Goal: Information Seeking & Learning: Understand process/instructions

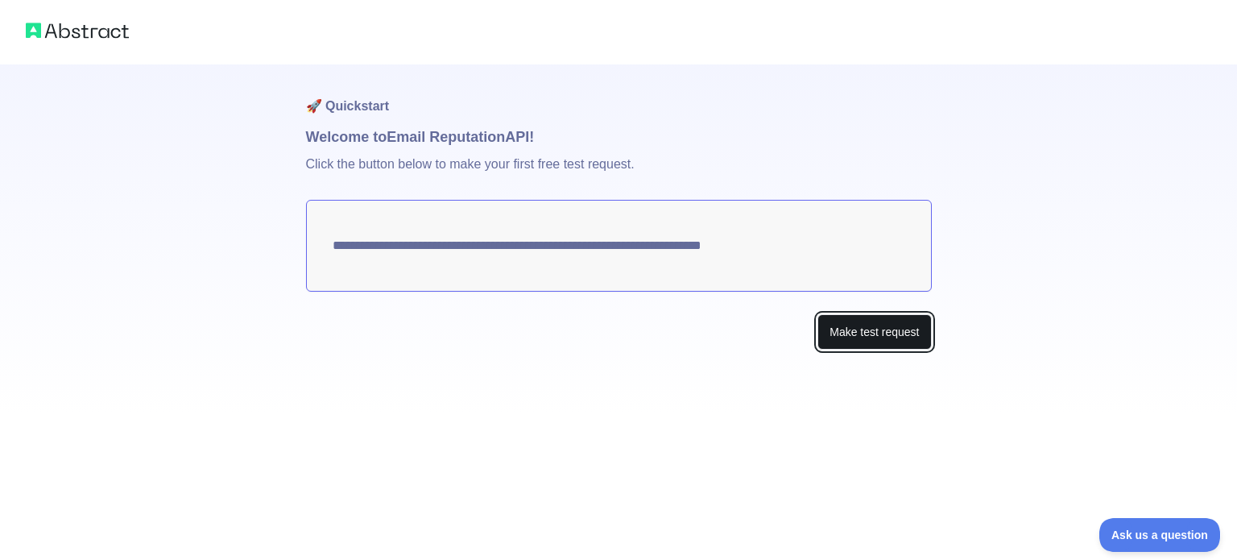
click at [907, 327] on button "Make test request" at bounding box center [874, 332] width 114 height 36
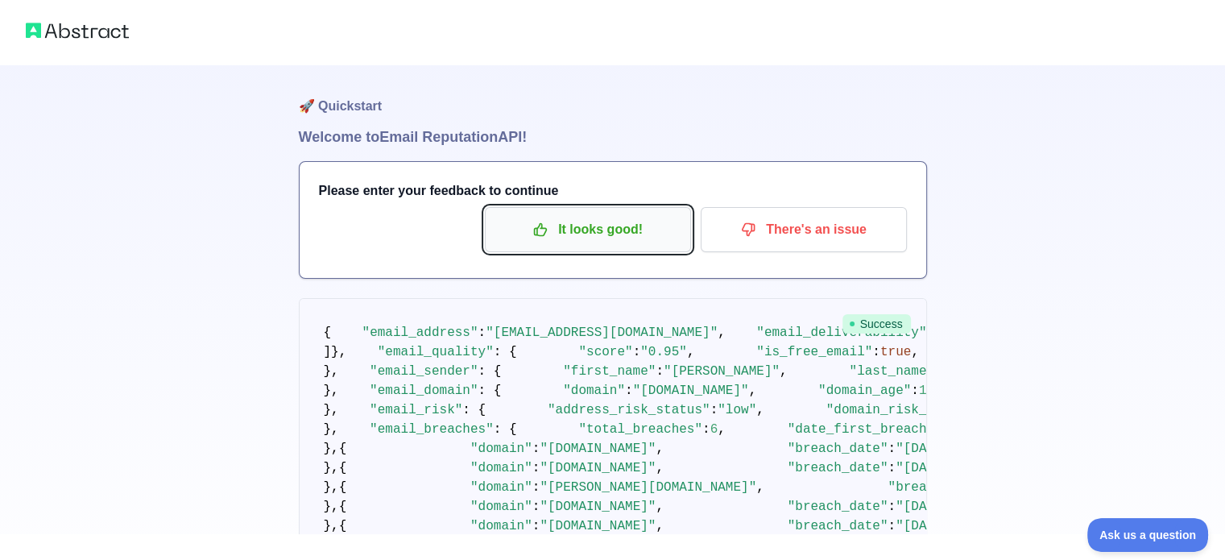
click at [570, 233] on p "It looks good!" at bounding box center [588, 229] width 182 height 27
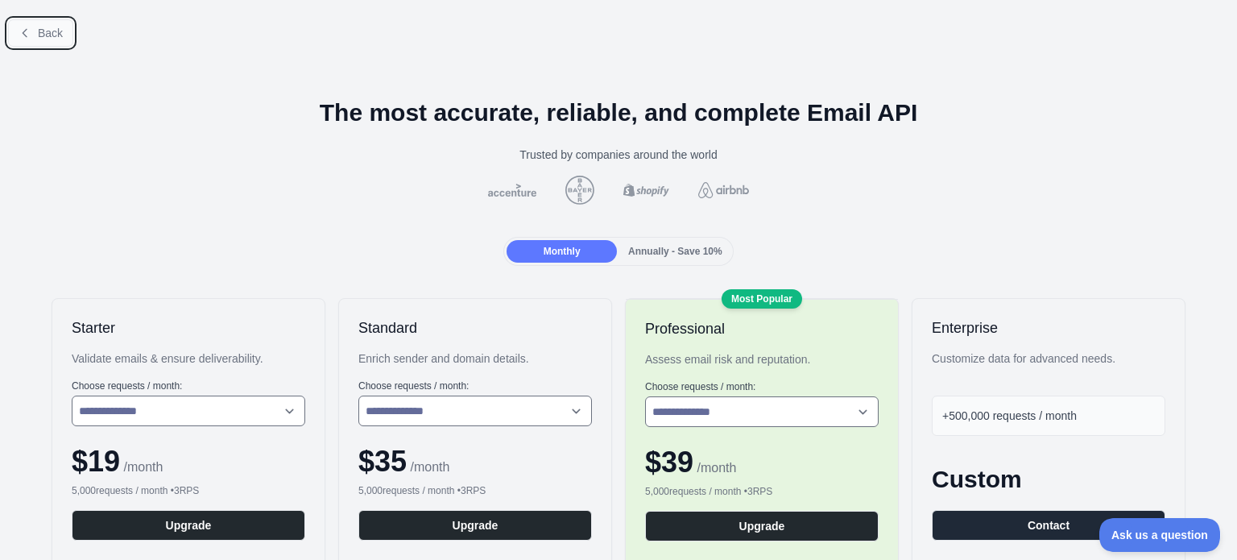
click at [36, 38] on button "Back" at bounding box center [40, 32] width 65 height 27
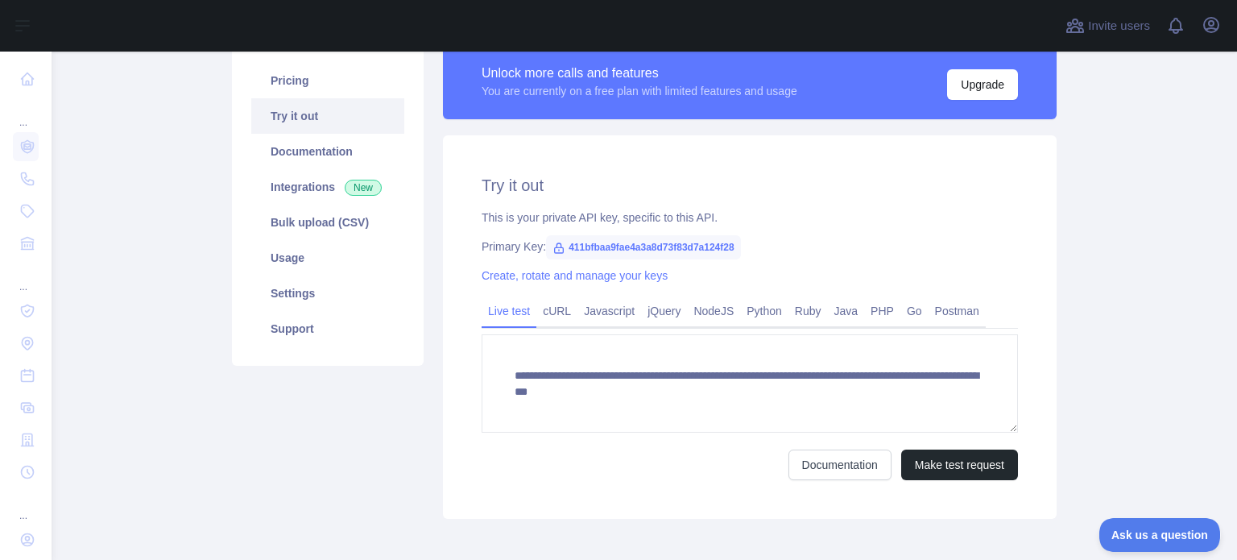
scroll to position [161, 0]
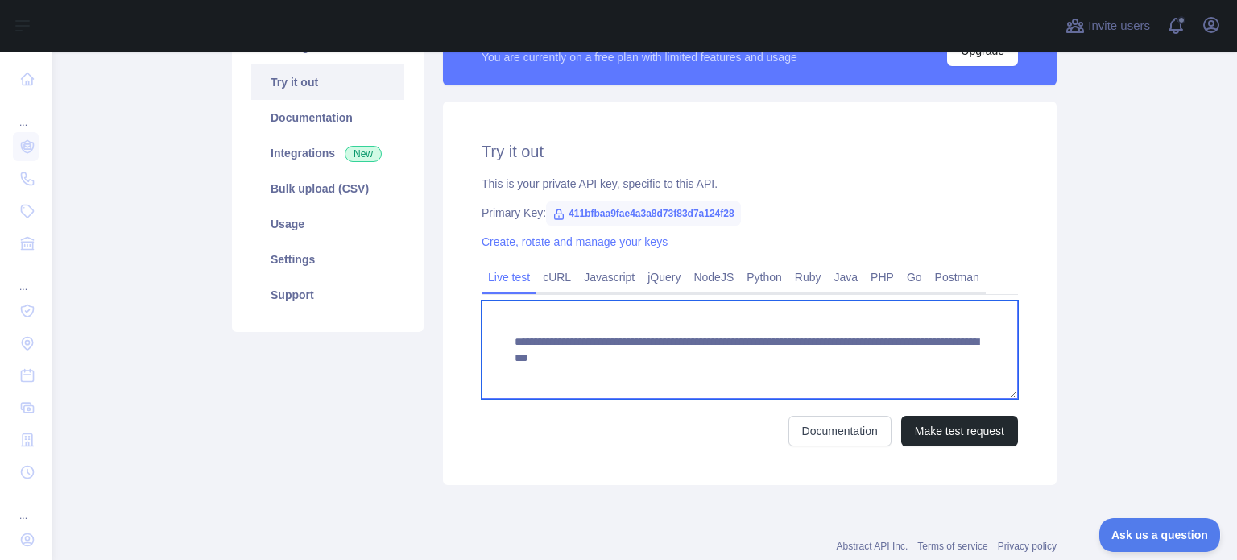
click at [779, 359] on textarea "**********" at bounding box center [750, 349] width 536 height 98
drag, startPoint x: 783, startPoint y: 361, endPoint x: 965, endPoint y: 369, distance: 183.0
click at [965, 369] on textarea "**********" at bounding box center [750, 349] width 536 height 98
paste textarea "**********"
type textarea "**********"
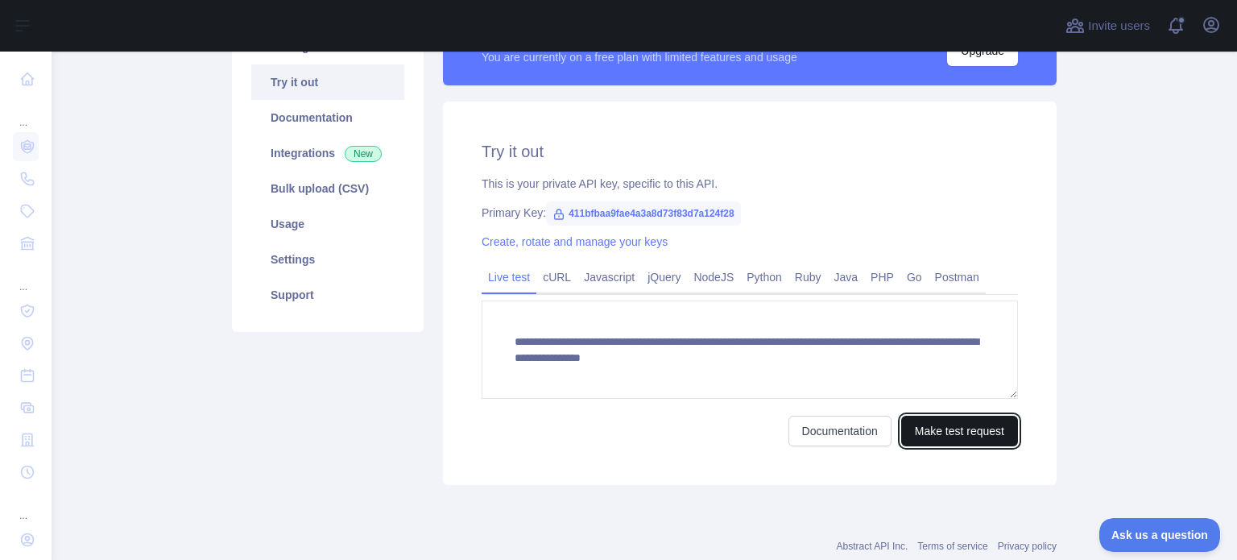
click at [957, 422] on button "Make test request" at bounding box center [959, 431] width 117 height 31
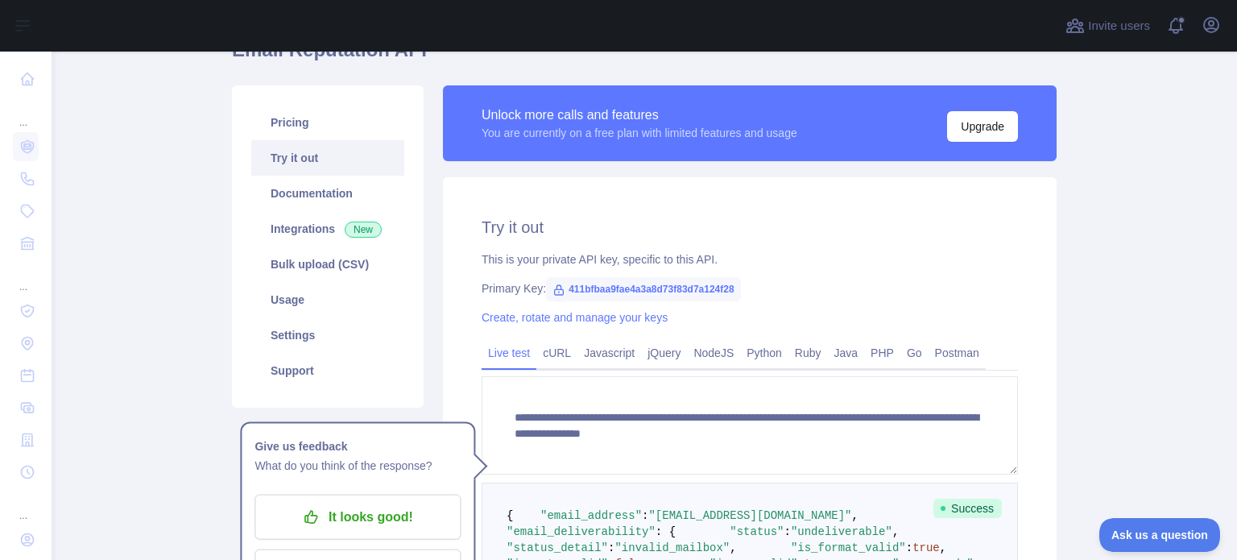
scroll to position [81, 0]
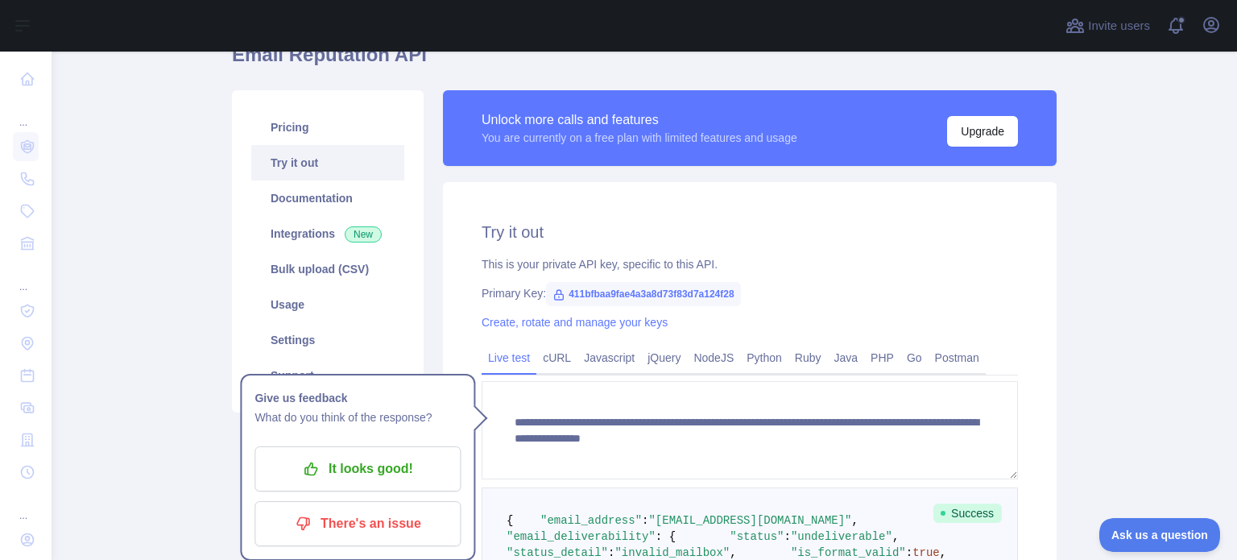
click at [961, 265] on div "This is your private API key, specific to this API." at bounding box center [750, 264] width 536 height 16
click at [591, 364] on link "Javascript" at bounding box center [609, 358] width 64 height 26
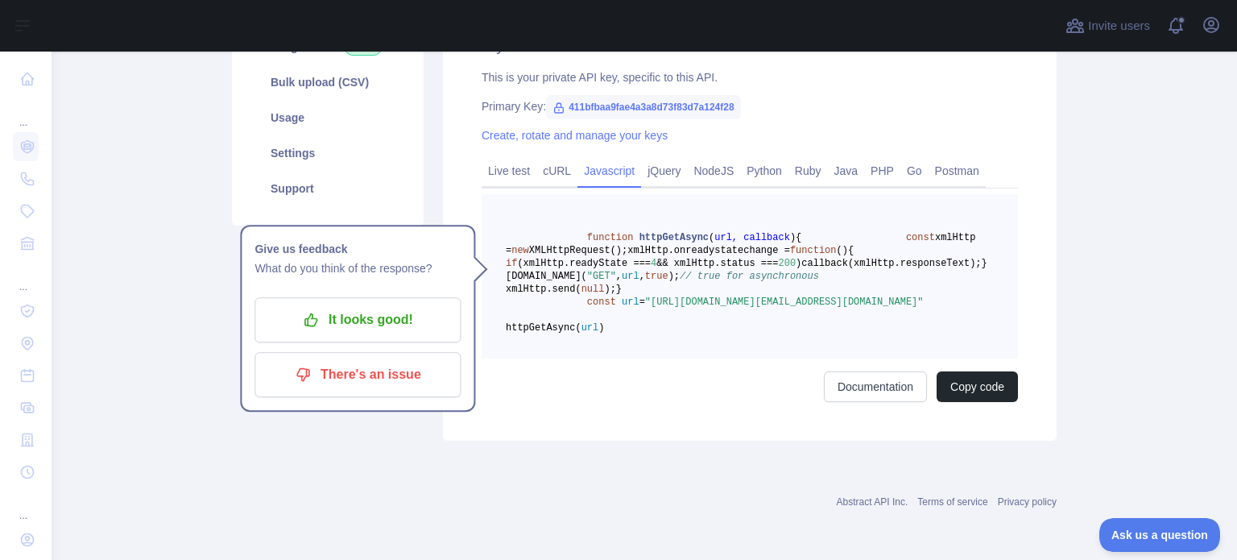
scroll to position [345, 0]
click at [1003, 260] on pre "function httpGetAsync ( url, callback ) { const xmlHttp = new XMLHttpRequest();…" at bounding box center [750, 276] width 536 height 164
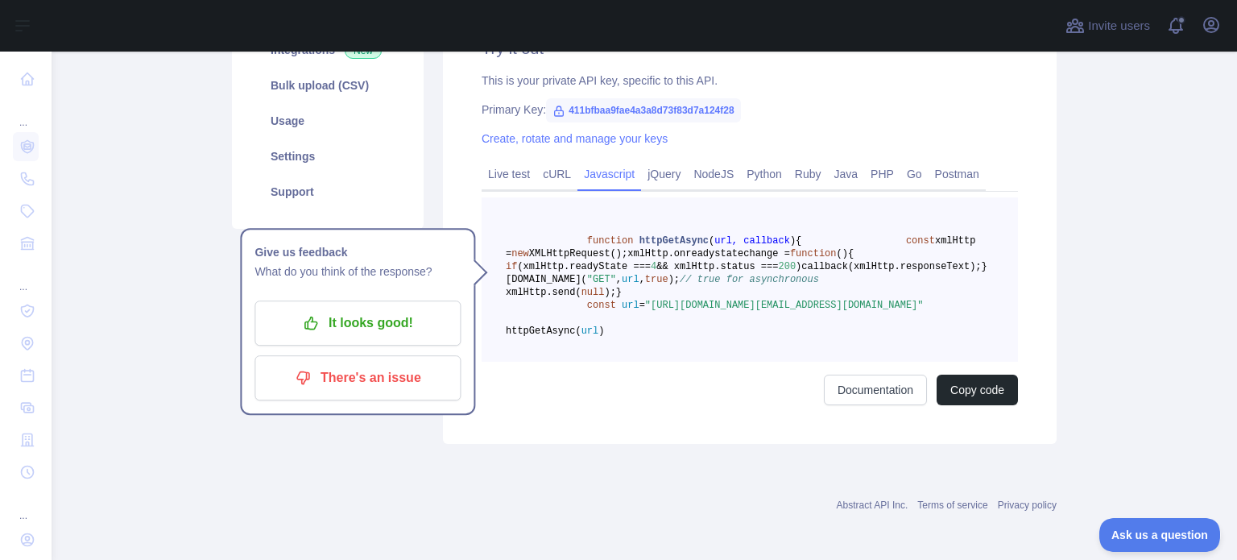
drag, startPoint x: 730, startPoint y: 389, endPoint x: 635, endPoint y: 279, distance: 145.6
click at [635, 279] on code "function httpGetAsync ( url, callback ) { const xmlHttp = new XMLHttpRequest();…" at bounding box center [747, 285] width 482 height 101
click at [717, 362] on pre "function httpGetAsync ( url, callback ) { const xmlHttp = new XMLHttpRequest();…" at bounding box center [750, 279] width 536 height 164
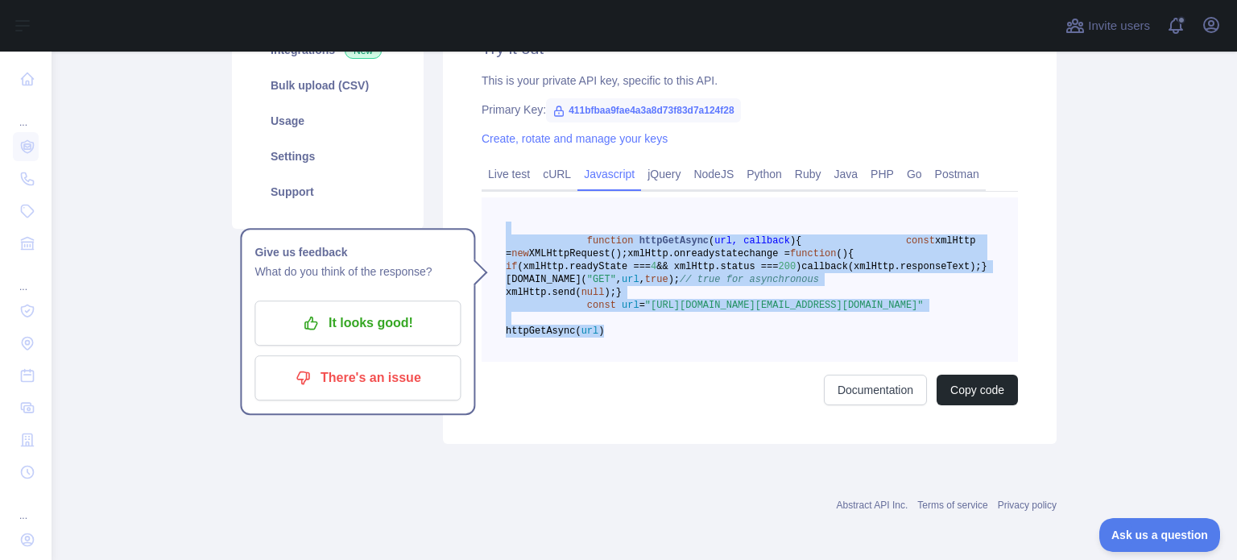
drag, startPoint x: 715, startPoint y: 408, endPoint x: 486, endPoint y: 220, distance: 296.3
click at [486, 220] on pre "function httpGetAsync ( url, callback ) { const xmlHttp = new XMLHttpRequest();…" at bounding box center [750, 279] width 536 height 164
copy code "function httpGetAsync ( url, callback ) { const xmlHttp = new XMLHttpRequest();…"
click at [1098, 292] on main "Email Reputation API Pricing Try it out Documentation Integrations New Bulk upl…" at bounding box center [644, 306] width 1185 height 508
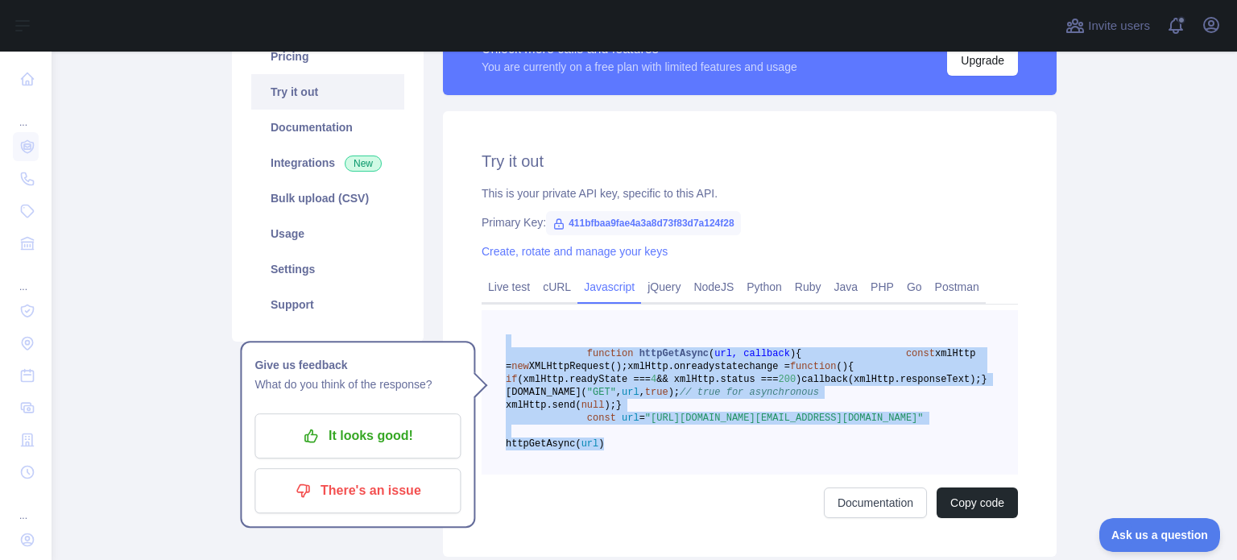
scroll to position [130, 0]
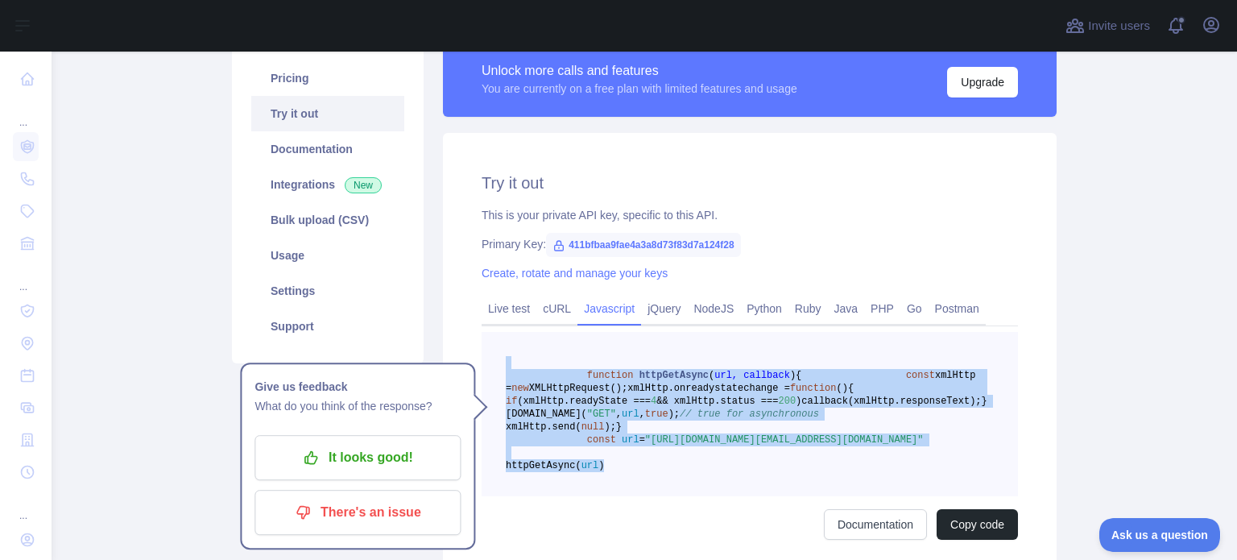
click at [933, 421] on pre "function httpGetAsync ( url, callback ) { const xmlHttp = new XMLHttpRequest();…" at bounding box center [750, 414] width 536 height 164
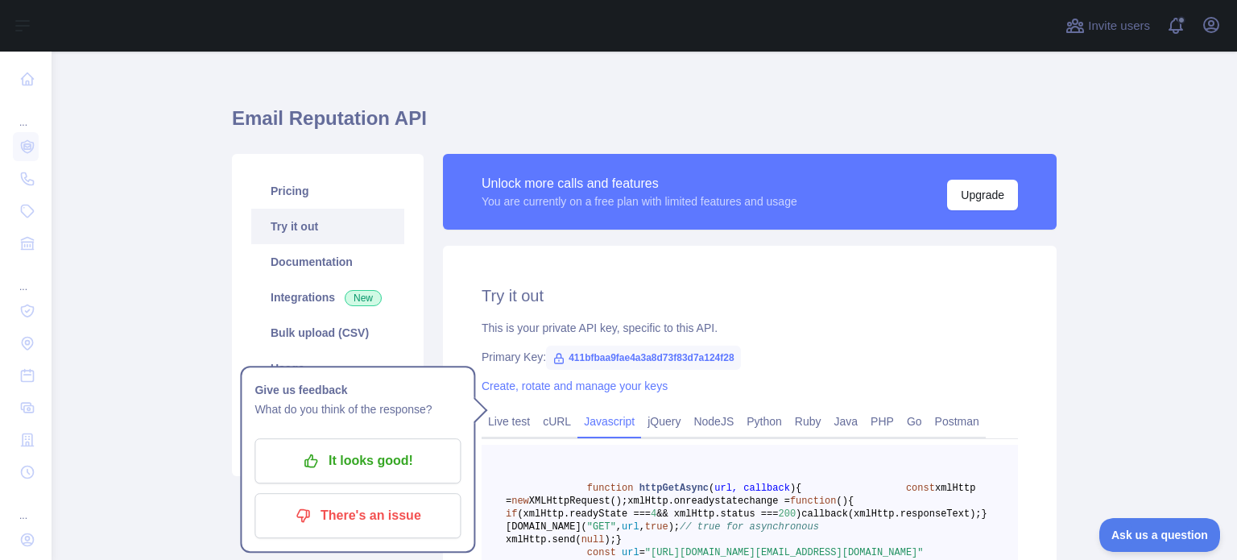
scroll to position [0, 0]
